Goal: Check status: Check status

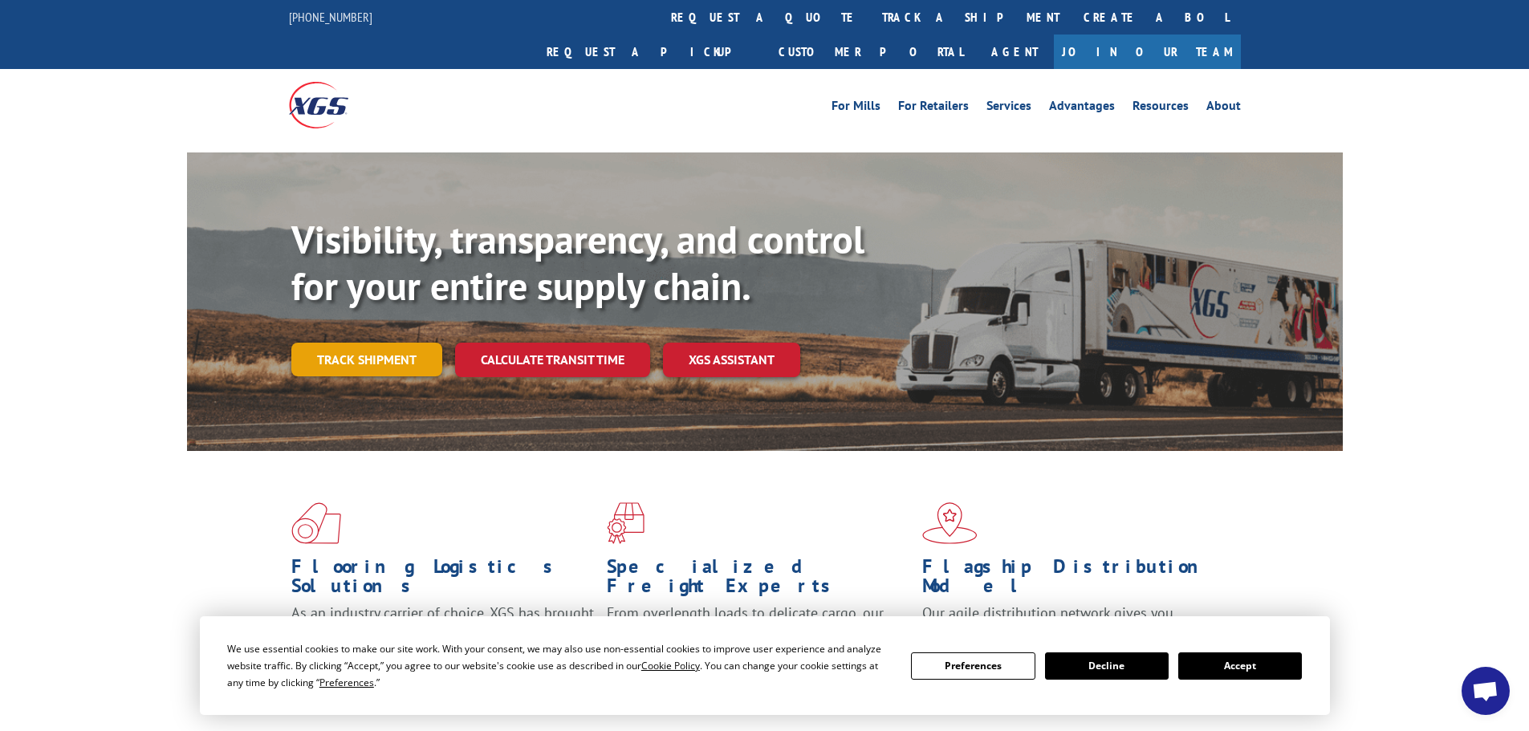
click at [362, 343] on link "Track shipment" at bounding box center [366, 360] width 151 height 34
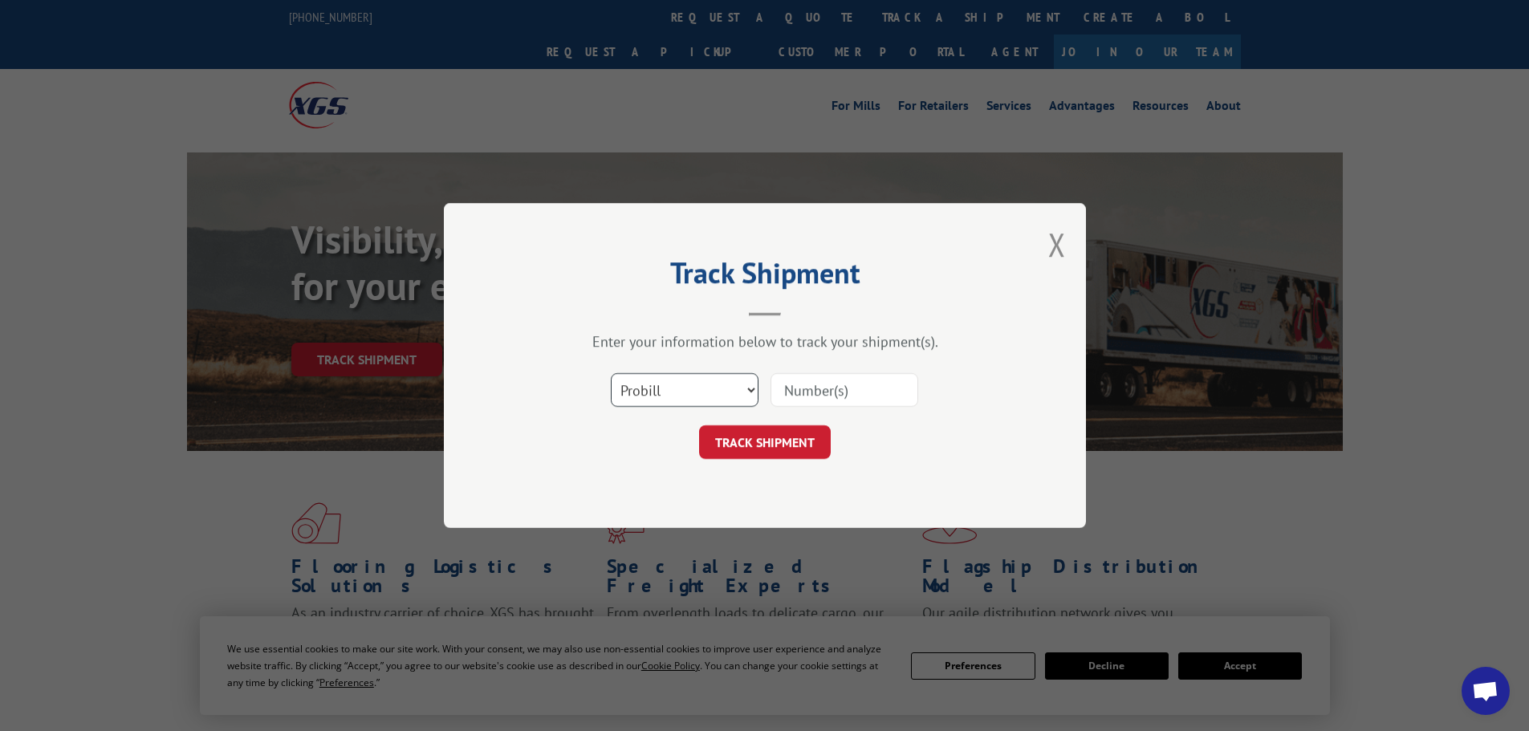
click at [696, 388] on select "Select category... Probill BOL PO" at bounding box center [685, 390] width 148 height 34
select select "bol"
click at [611, 373] on select "Select category... Probill BOL PO" at bounding box center [685, 390] width 148 height 34
click at [792, 397] on input at bounding box center [844, 390] width 148 height 34
paste input "495297"
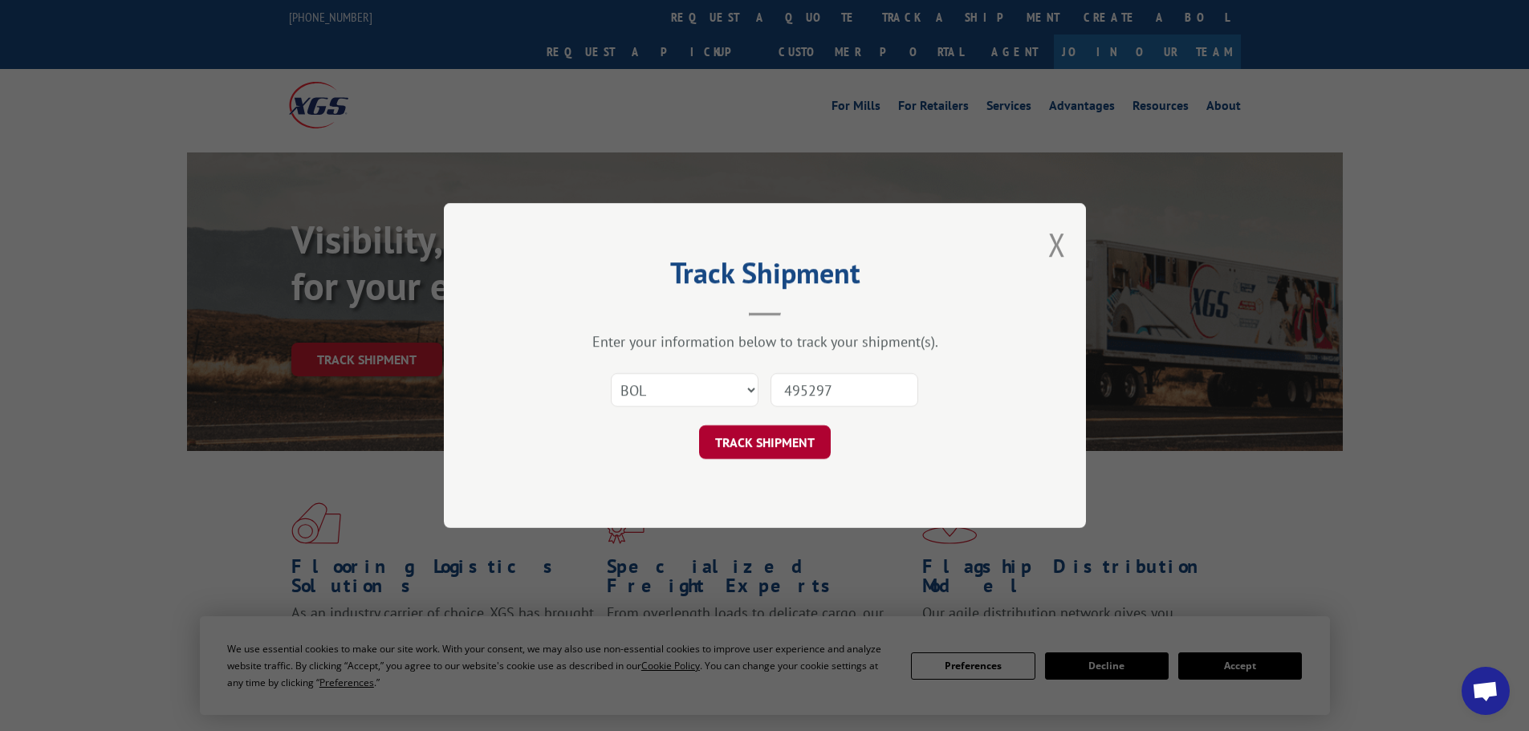
type input "495297"
click at [782, 449] on button "TRACK SHIPMENT" at bounding box center [765, 442] width 132 height 34
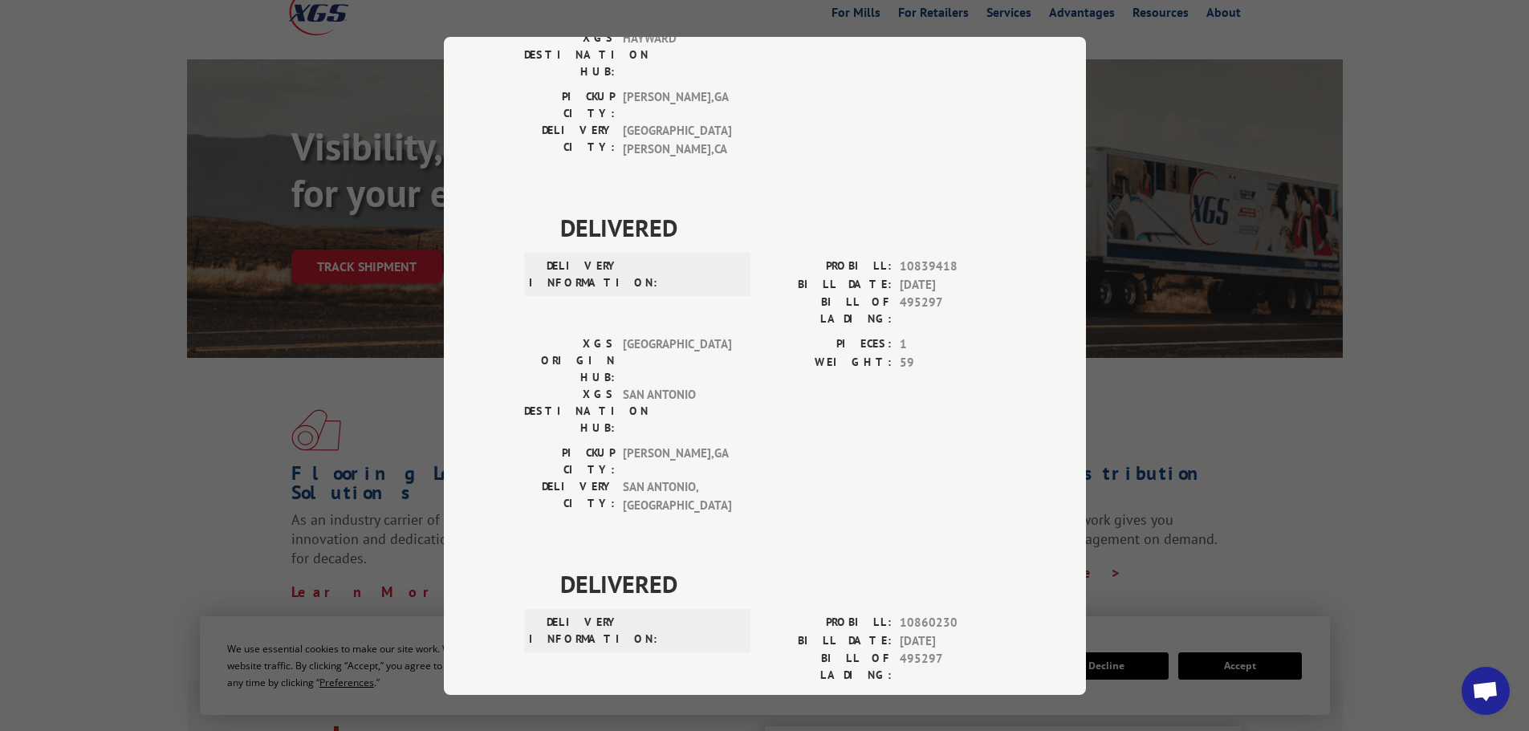
scroll to position [241, 0]
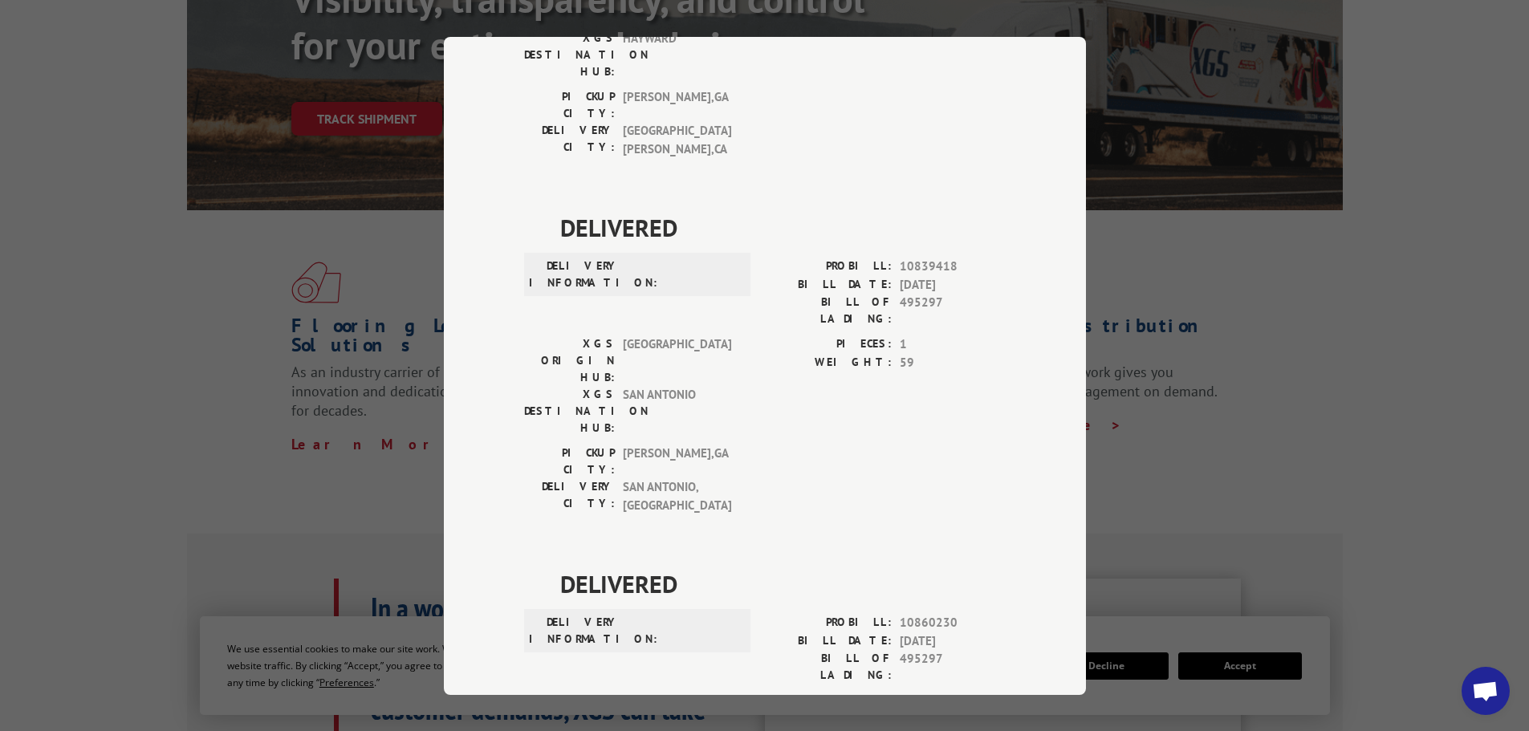
click at [547, 566] on div "DELIVERED DELIVERY INFORMATION: PROBILL: 10860230 BILL DATE: [DATE] BILL OF LAD…" at bounding box center [765, 721] width 482 height 311
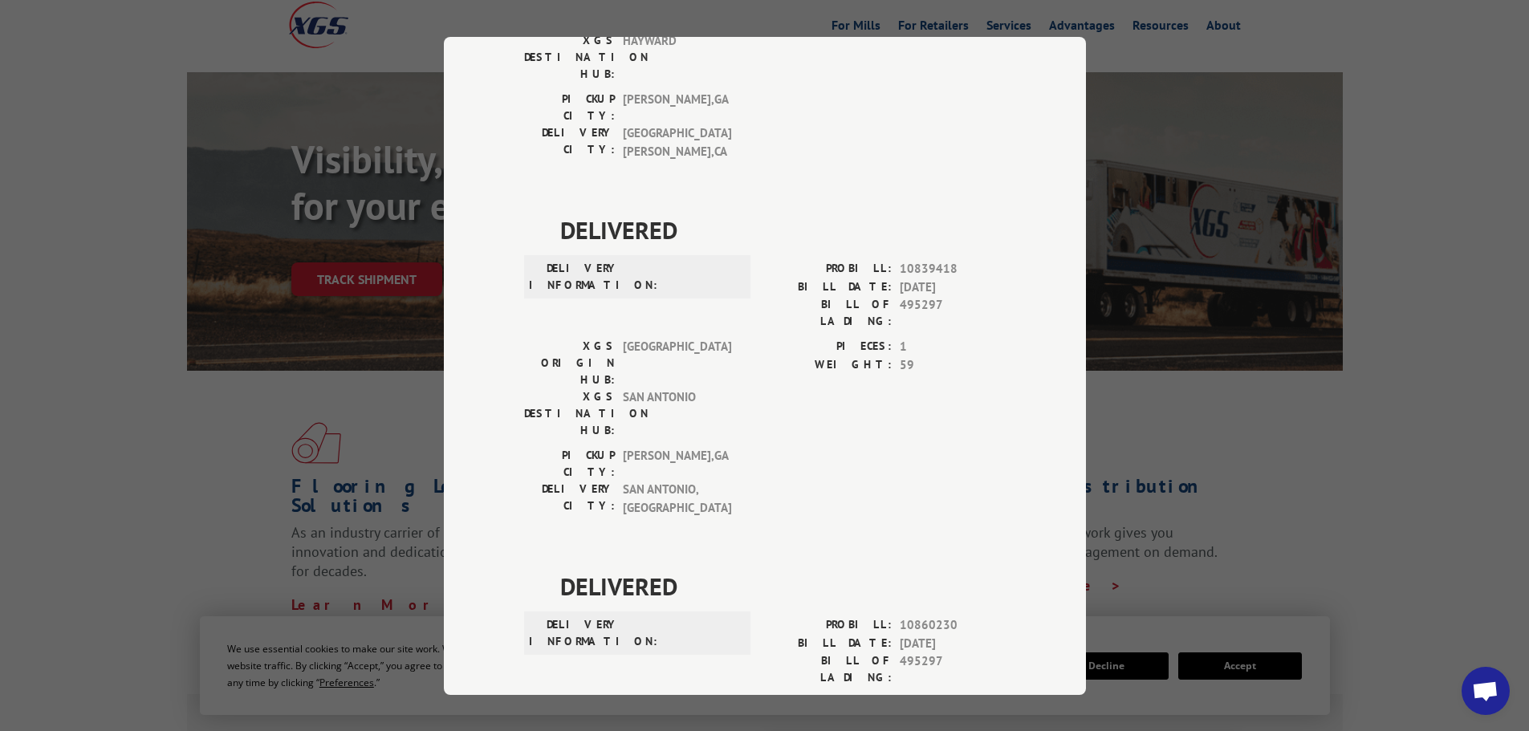
scroll to position [313, 0]
